Goal: Information Seeking & Learning: Learn about a topic

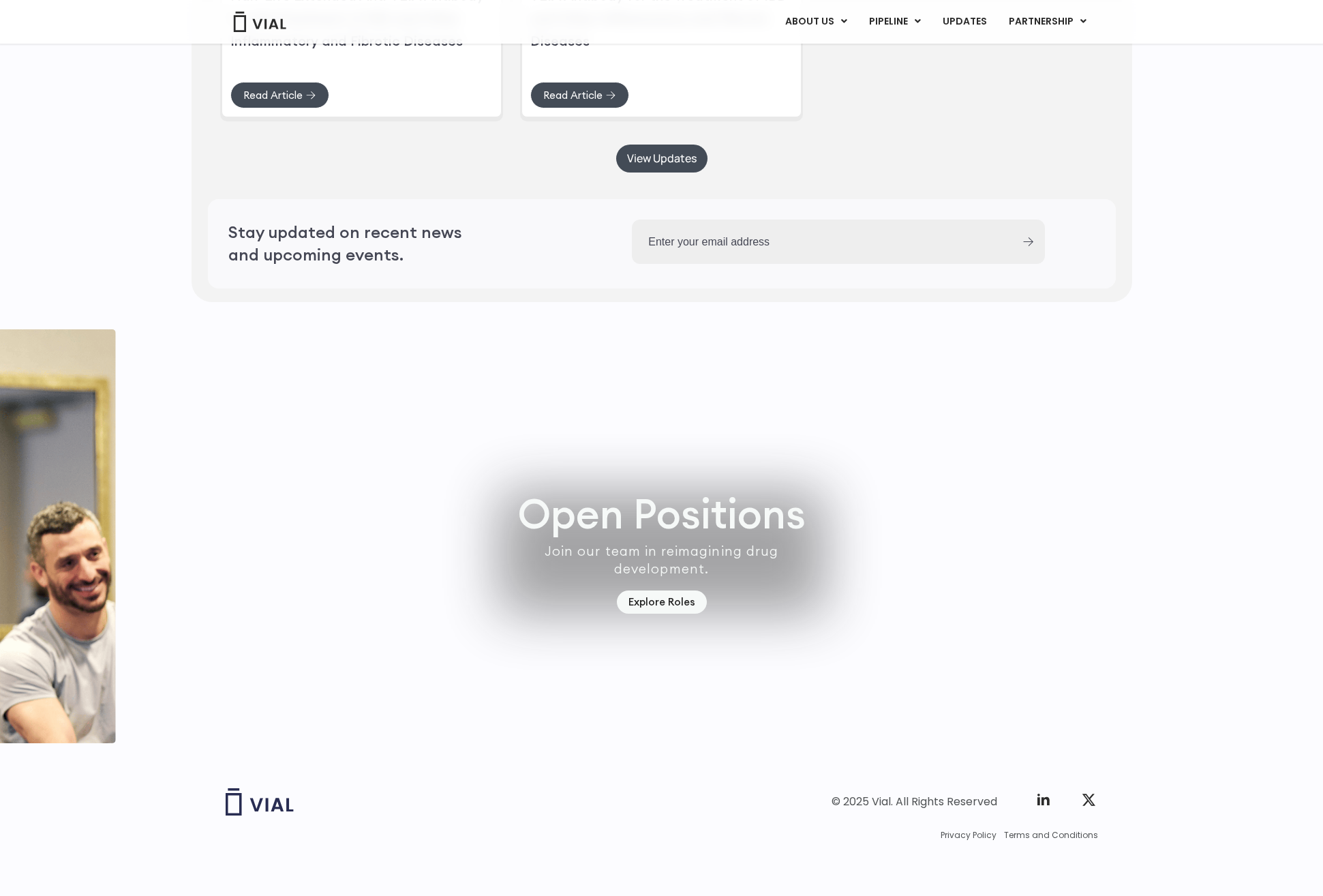
scroll to position [3620, 0]
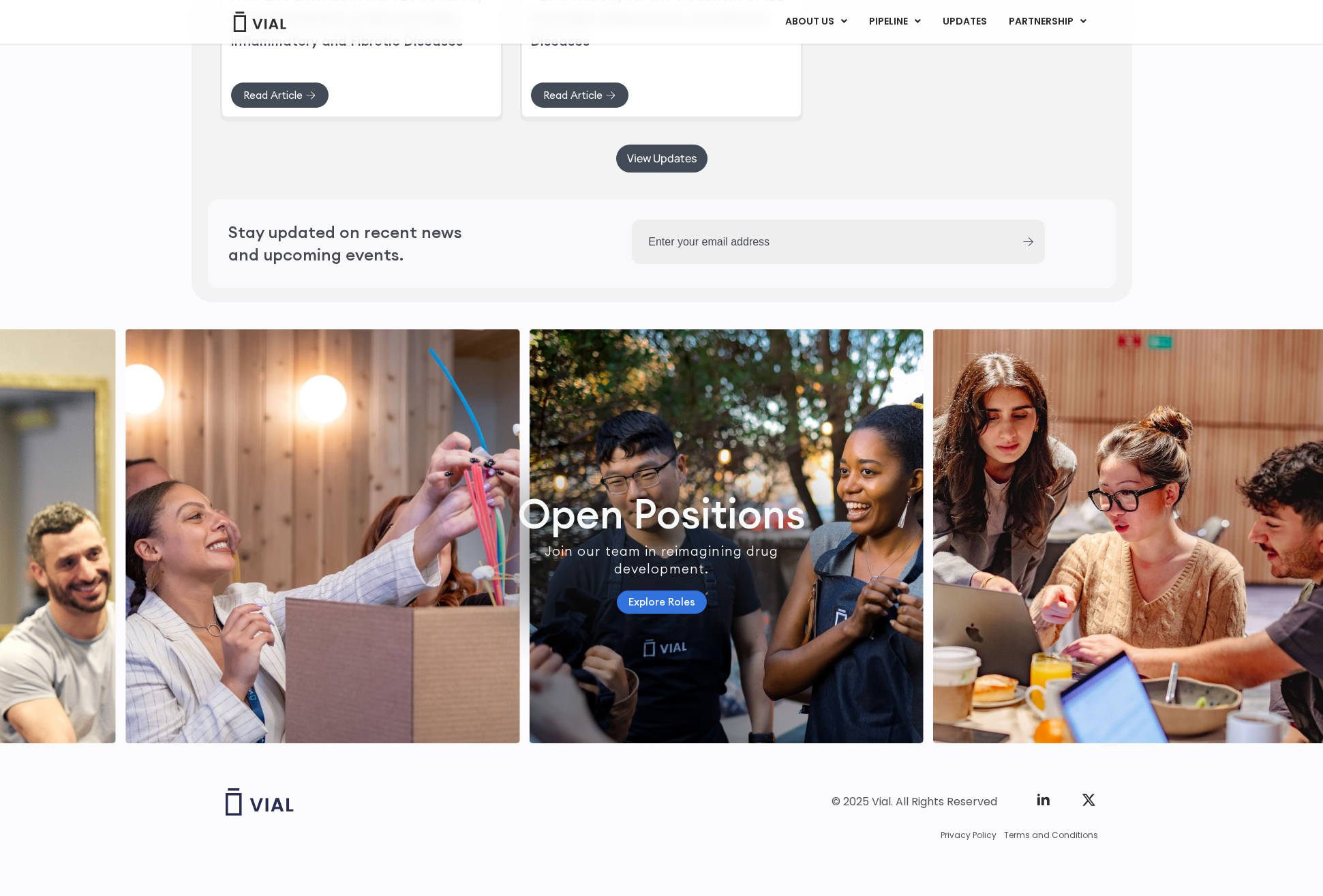
click at [657, 591] on link "Explore Roles" at bounding box center [662, 602] width 90 height 23
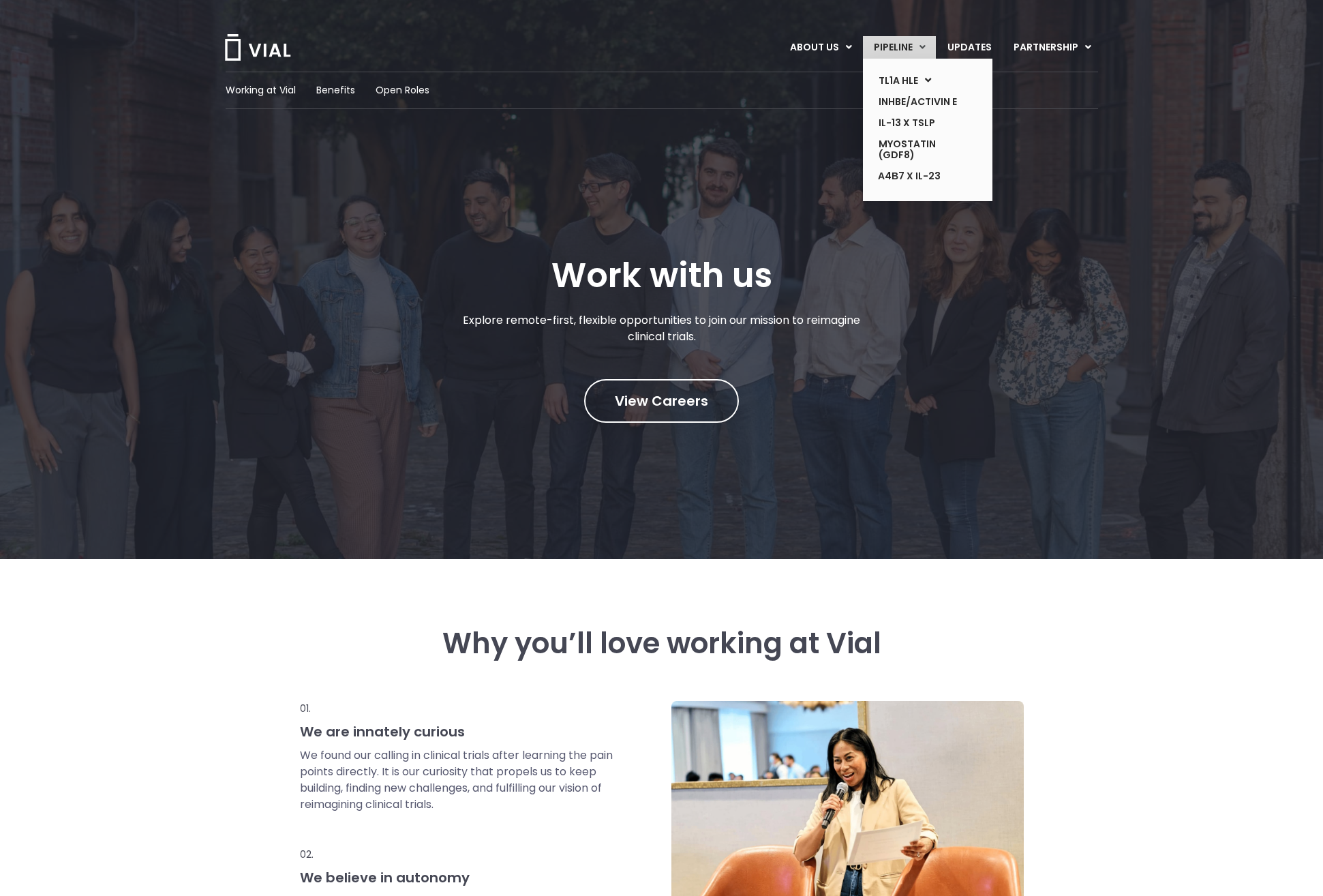
click at [903, 49] on link "PIPELINE" at bounding box center [899, 48] width 73 height 23
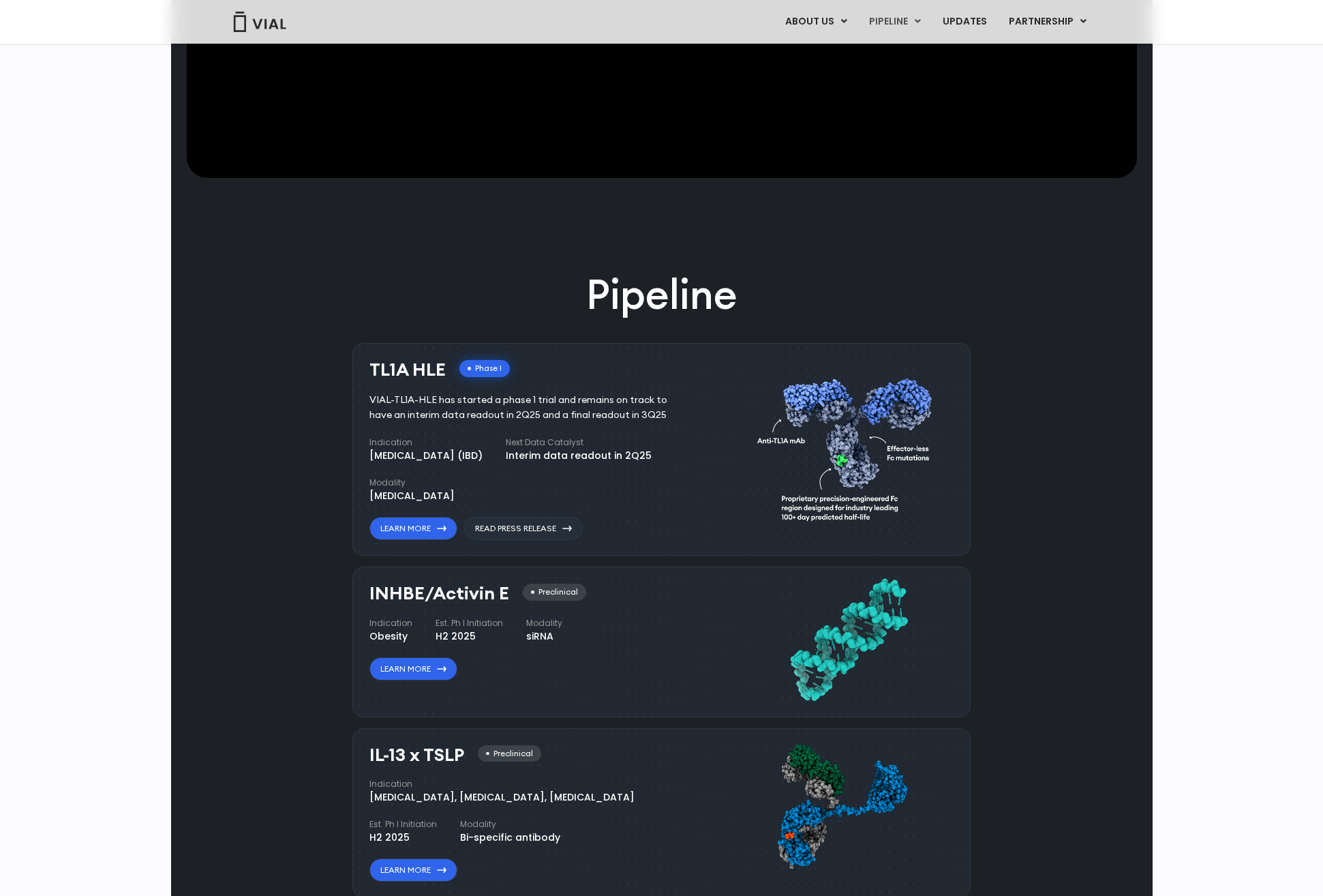
scroll to position [622, 0]
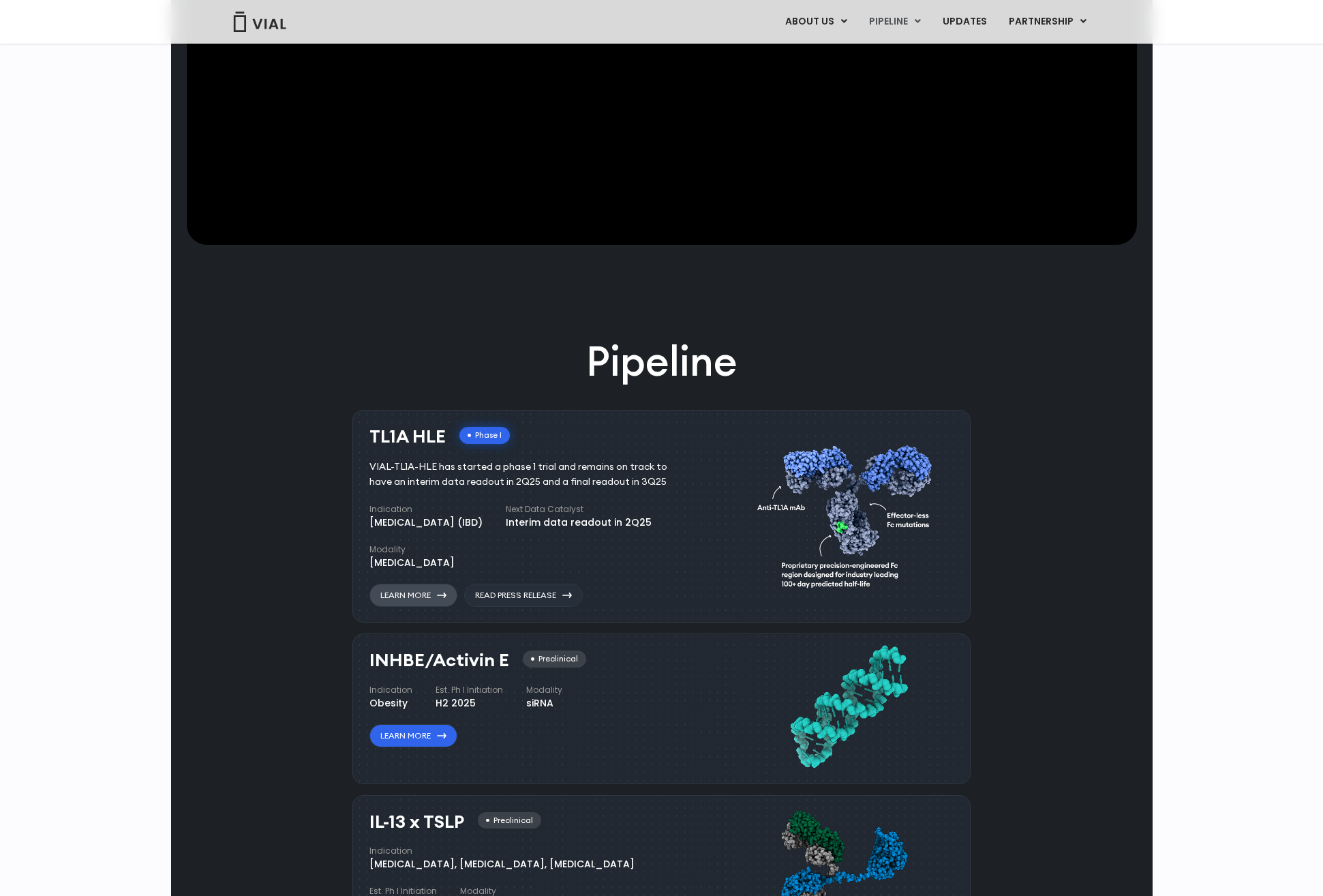
click at [415, 593] on link "Learn More" at bounding box center [413, 595] width 88 height 23
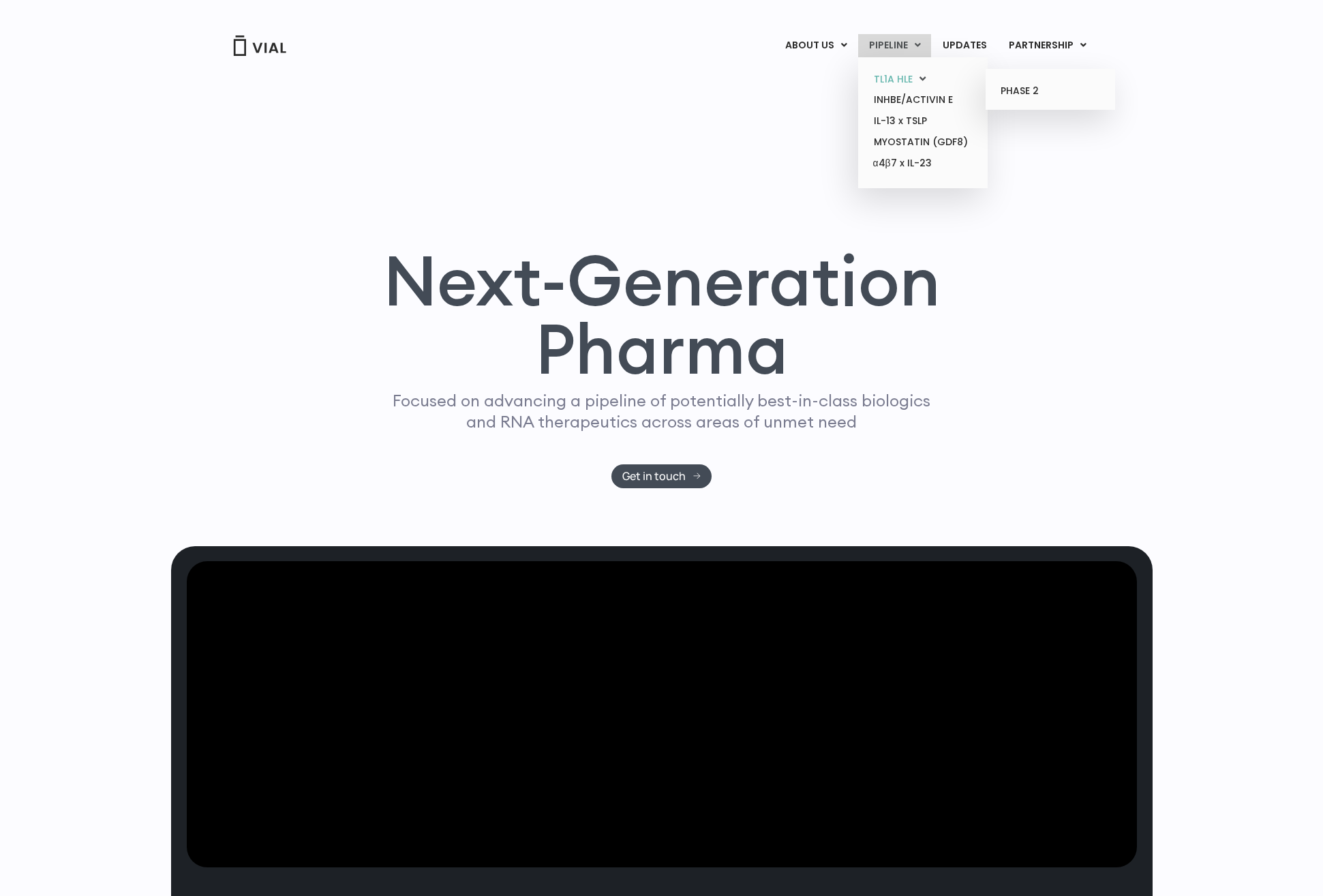
click at [889, 76] on link "TL1A HLE" at bounding box center [922, 79] width 119 height 21
